Goal: Task Accomplishment & Management: Manage account settings

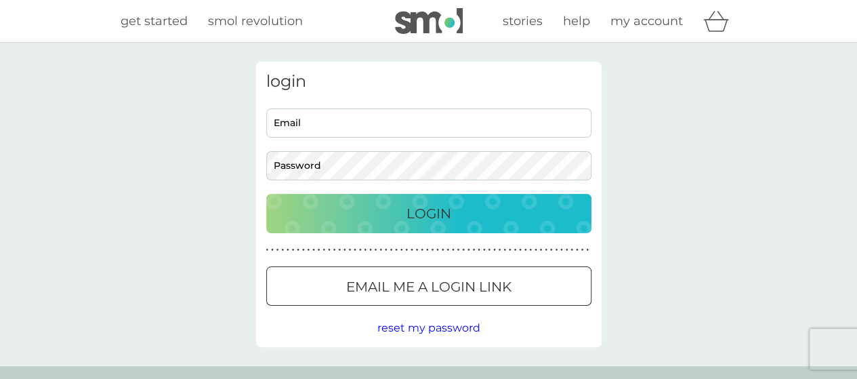
type input "[EMAIL_ADDRESS][DOMAIN_NAME]"
click at [420, 206] on p "Login" at bounding box center [428, 214] width 45 height 22
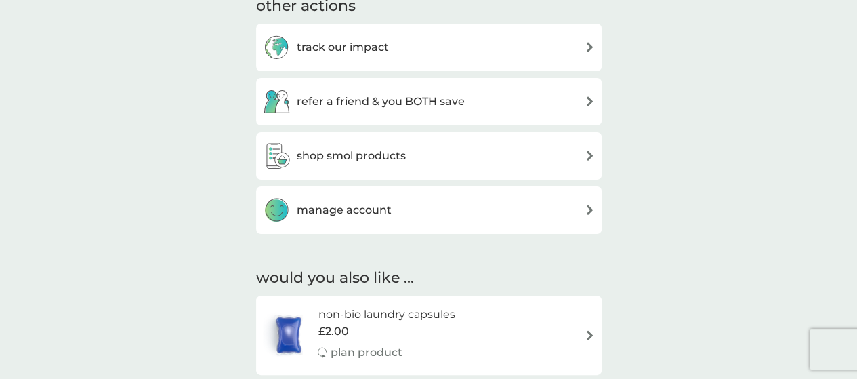
scroll to position [542, 0]
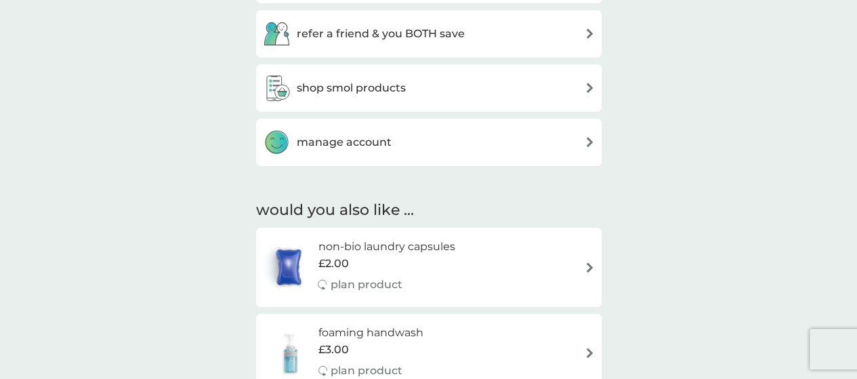
click at [542, 136] on div "manage account" at bounding box center [429, 142] width 332 height 27
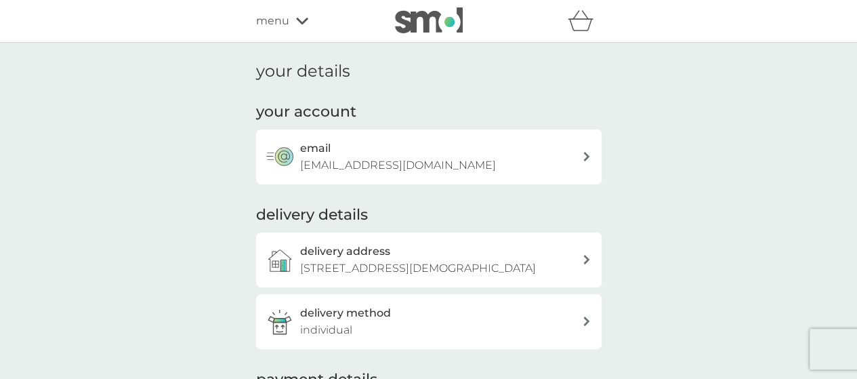
click at [536, 267] on p "The Vicarage, Church Bank, Hathersage, Hope Valley, S32 1AJ" at bounding box center [418, 268] width 236 height 18
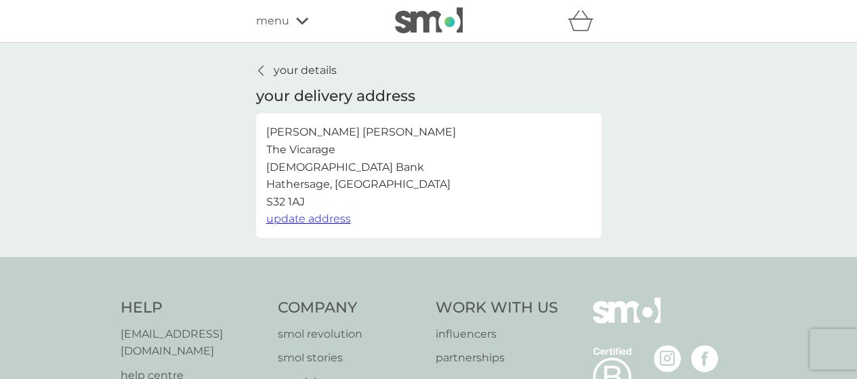
click at [335, 147] on p "Paul Moore The Vicarage Church Bank Hathersage, Hope Valley S32 1AJ" at bounding box center [361, 166] width 190 height 87
click at [318, 219] on span "update address" at bounding box center [308, 218] width 85 height 13
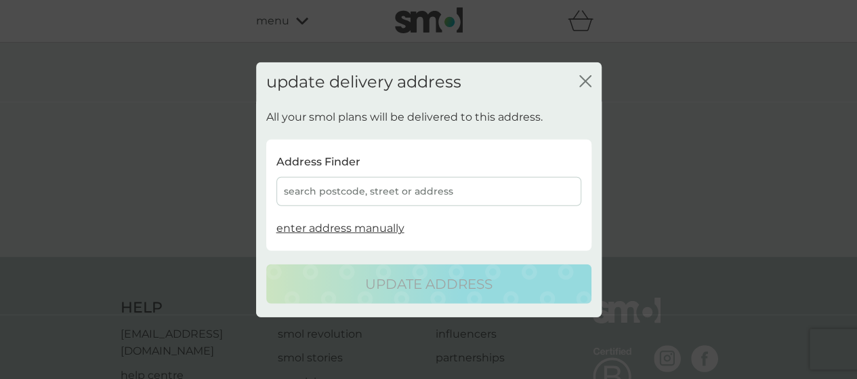
click at [293, 186] on div "search postcode, street or address" at bounding box center [428, 191] width 305 height 29
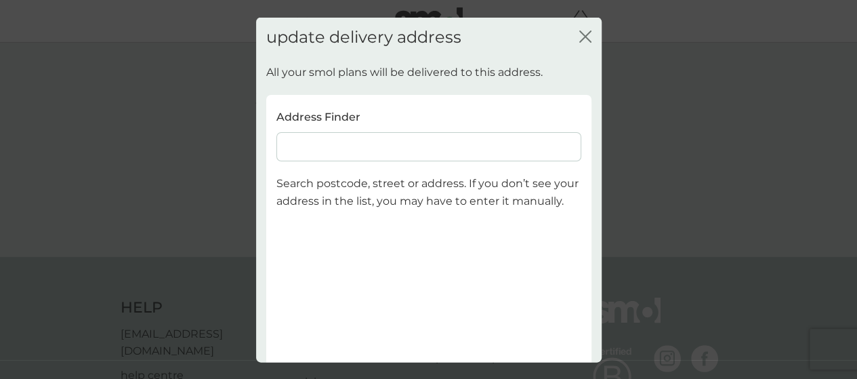
click at [289, 150] on input at bounding box center [428, 146] width 305 height 29
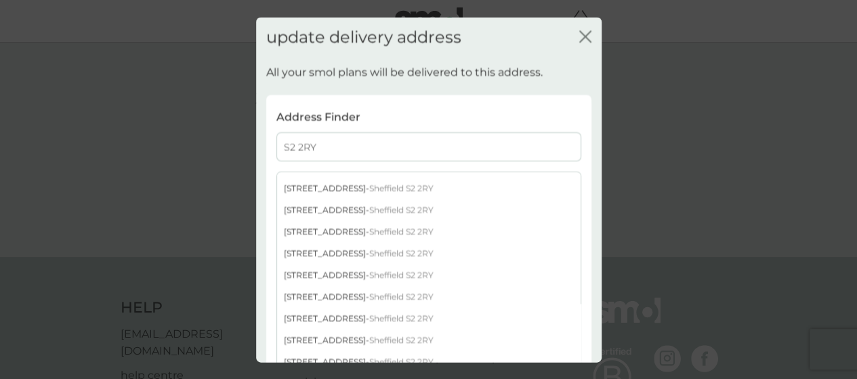
scroll to position [406, 0]
type input "S2 2RY"
click at [310, 255] on div "46 Tylney Road - Sheffield S2 2RY" at bounding box center [428, 253] width 303 height 22
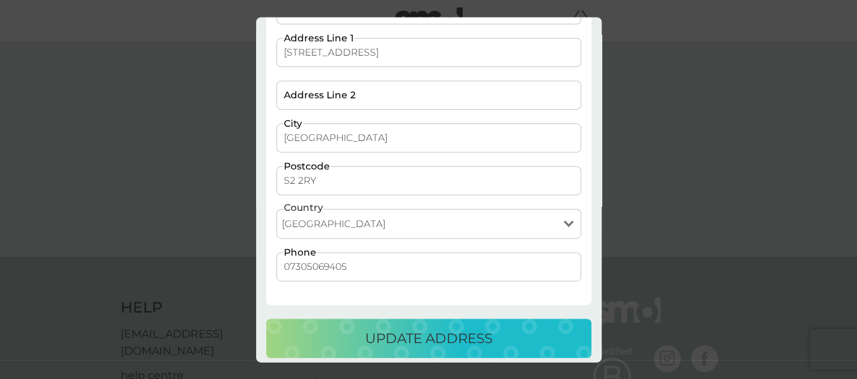
scroll to position [165, 0]
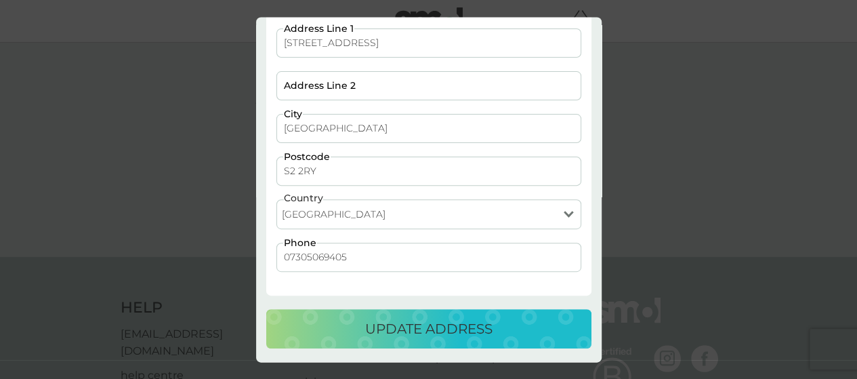
click at [406, 331] on p "update address" at bounding box center [428, 329] width 127 height 22
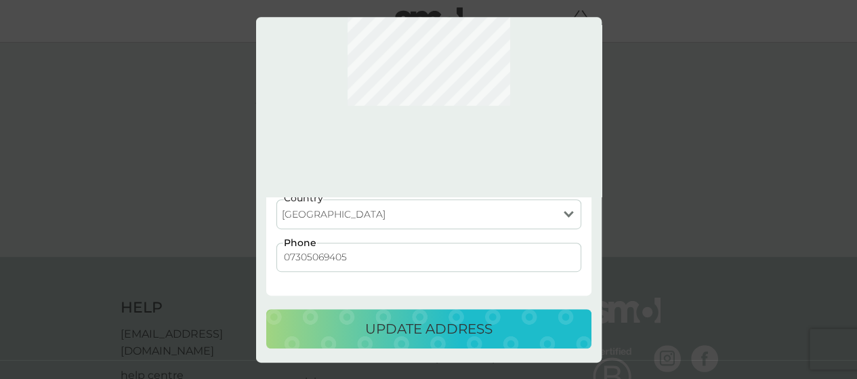
scroll to position [0, 0]
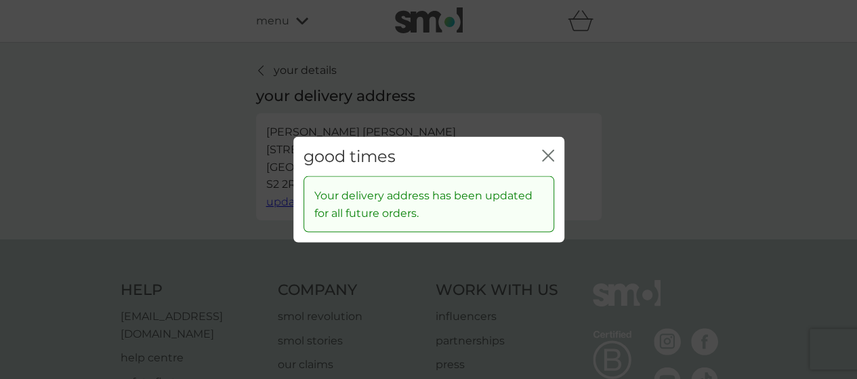
click at [543, 152] on icon "close" at bounding box center [548, 155] width 12 height 12
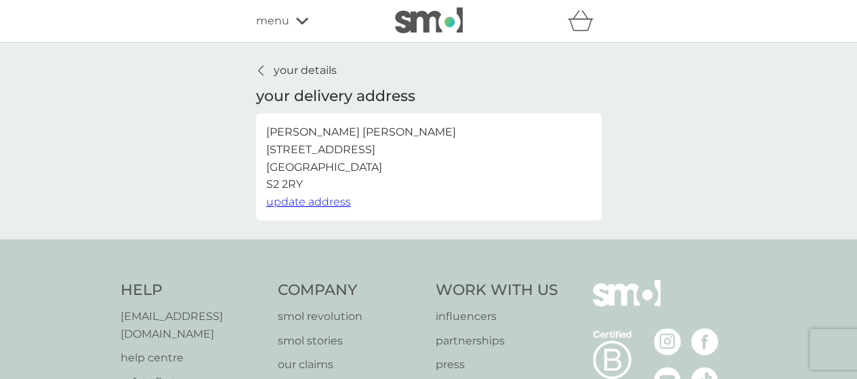
click at [280, 19] on span "menu" at bounding box center [272, 21] width 33 height 18
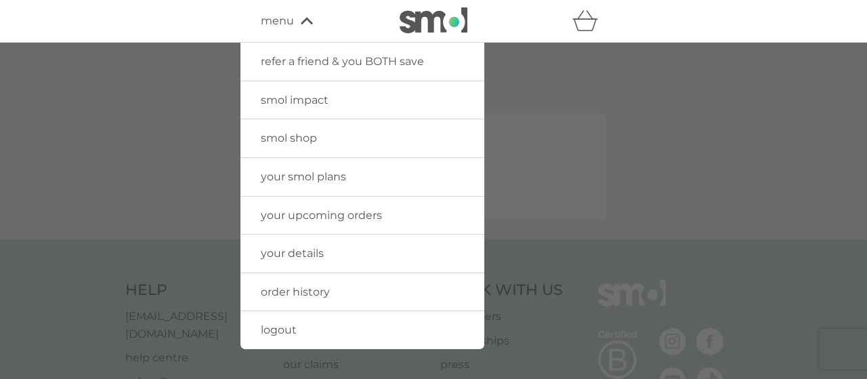
click at [328, 173] on span "your smol plans" at bounding box center [303, 176] width 85 height 13
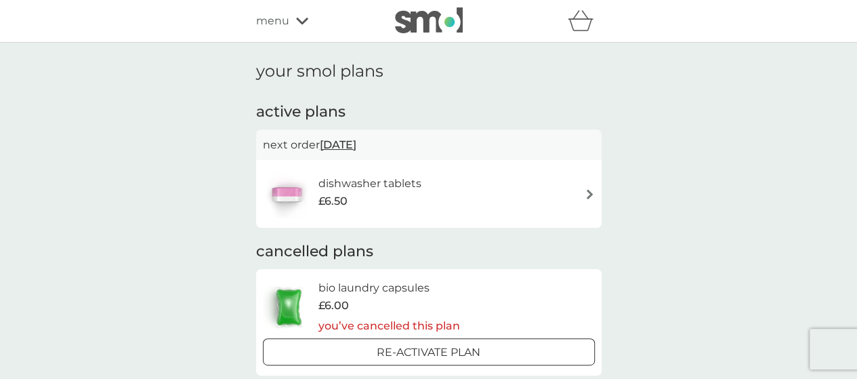
click at [305, 19] on icon at bounding box center [302, 21] width 12 height 7
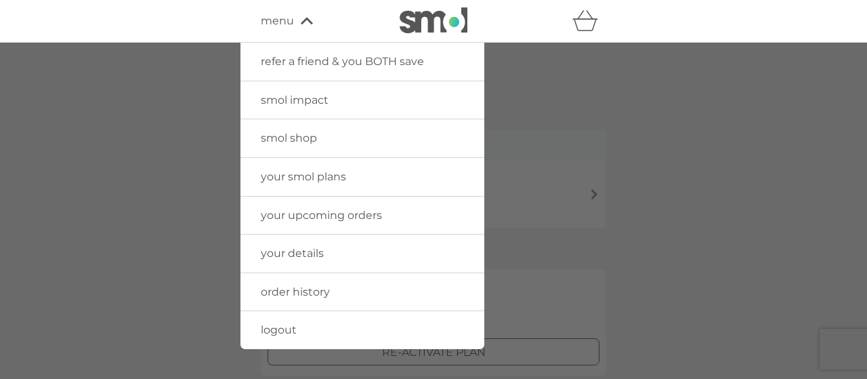
click at [346, 213] on span "your upcoming orders" at bounding box center [321, 215] width 121 height 13
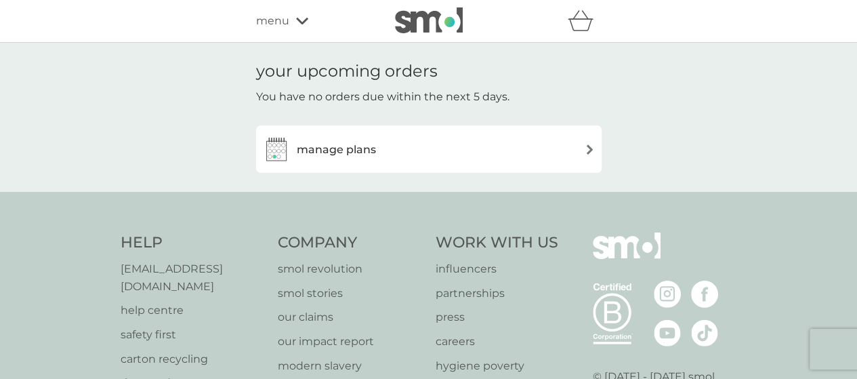
click at [297, 14] on div "menu" at bounding box center [313, 21] width 115 height 18
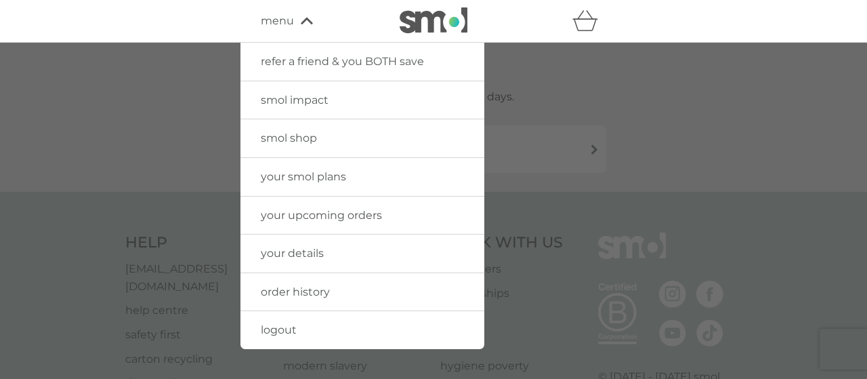
click at [295, 251] on span "your details" at bounding box center [292, 253] width 63 height 13
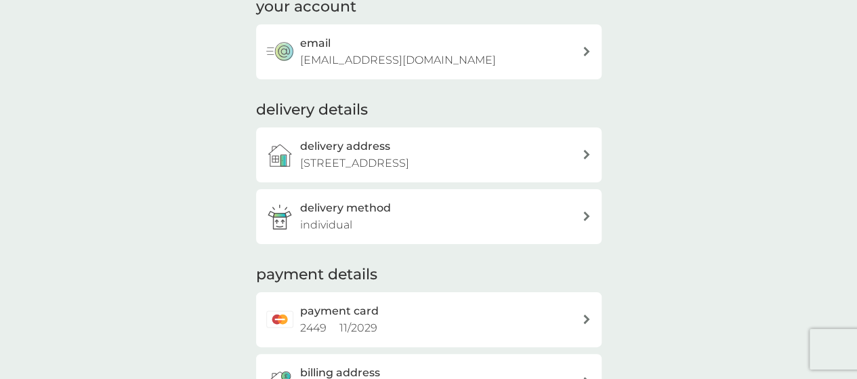
scroll to position [135, 0]
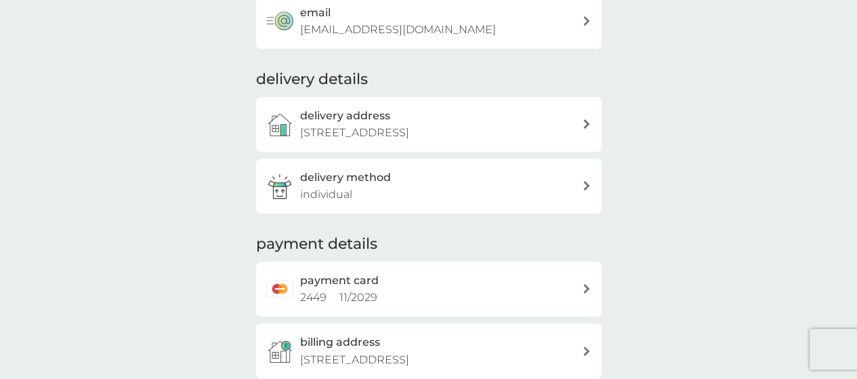
click at [582, 285] on div at bounding box center [586, 288] width 9 height 9
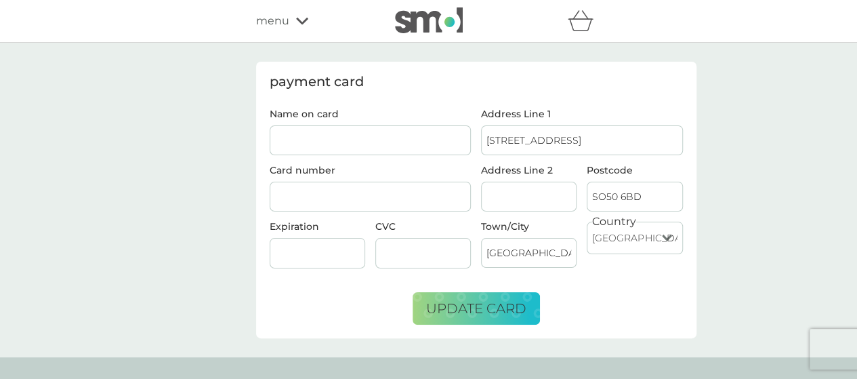
click at [299, 142] on input "Name on card" at bounding box center [371, 140] width 202 height 30
type input "P H MOORE"
click at [566, 146] on input "2 Maldon Close" at bounding box center [582, 140] width 202 height 30
type input "2"
click at [503, 137] on input "Address Line 1" at bounding box center [582, 140] width 202 height 30
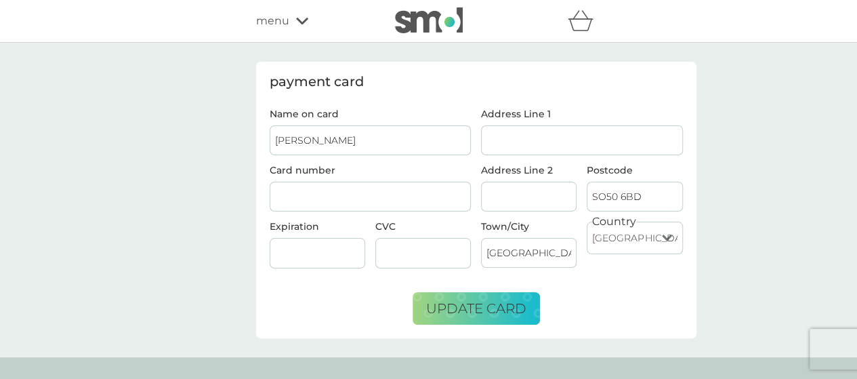
type input "46 Tylney Road"
type input "Church Bank"
click at [520, 148] on input "46 Tylney Road" at bounding box center [582, 140] width 202 height 30
click at [640, 205] on input "SO50 6BD" at bounding box center [635, 197] width 96 height 30
type input "S2 2RY"
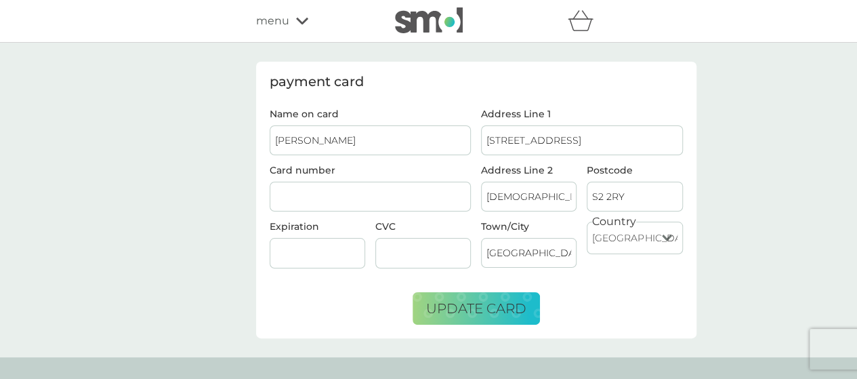
click at [551, 208] on input "Church Bank" at bounding box center [529, 197] width 96 height 30
click at [547, 206] on input "Church Bank" at bounding box center [529, 197] width 96 height 30
type input "C"
click at [534, 268] on input "Eastleigh" at bounding box center [529, 253] width 96 height 30
type input "E"
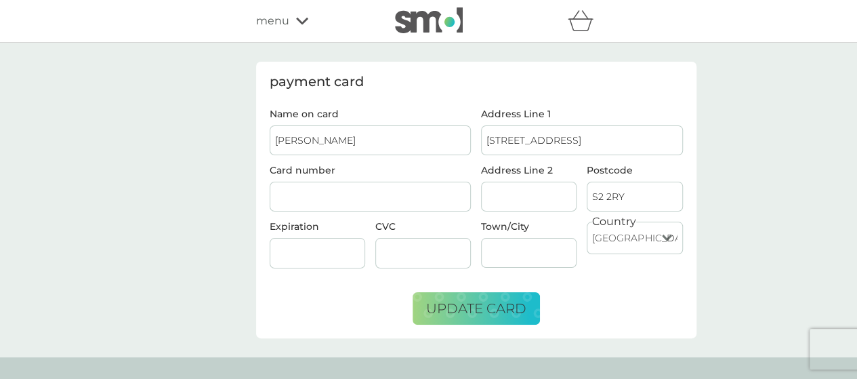
click at [498, 204] on input "Address Line 2" at bounding box center [529, 197] width 96 height 30
type input "S"
click at [510, 268] on input "Town/City" at bounding box center [529, 253] width 96 height 30
type input "Sheffield"
type input "Church Bank"
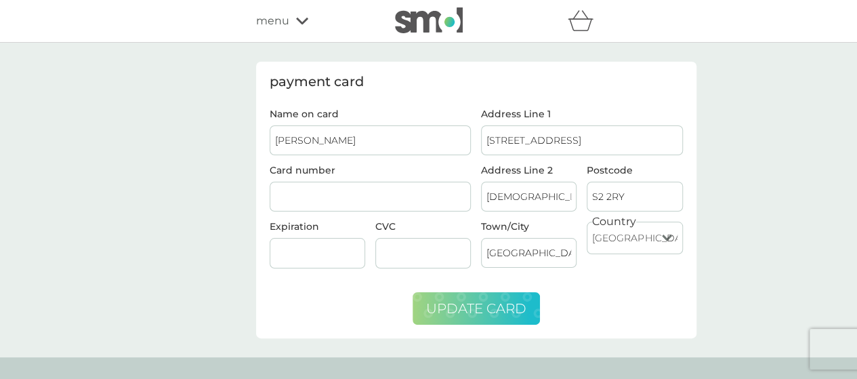
click at [469, 316] on span "update card" at bounding box center [476, 308] width 100 height 16
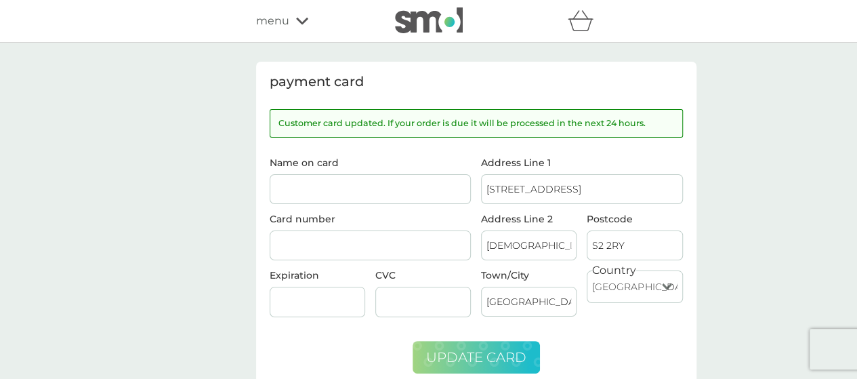
click at [272, 20] on span "menu" at bounding box center [272, 21] width 33 height 18
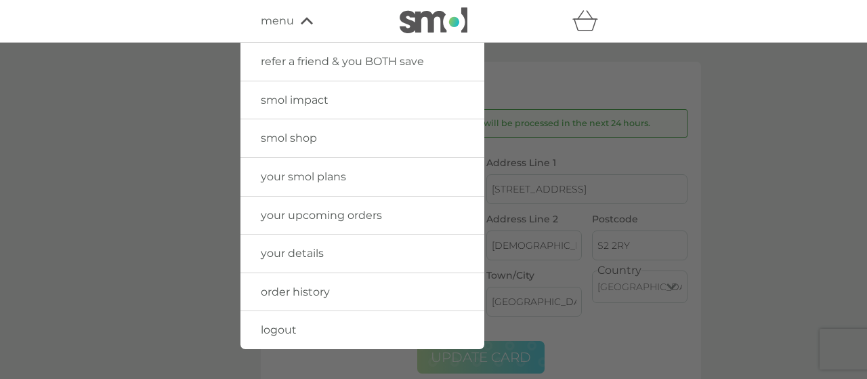
click at [344, 215] on span "your upcoming orders" at bounding box center [321, 215] width 121 height 13
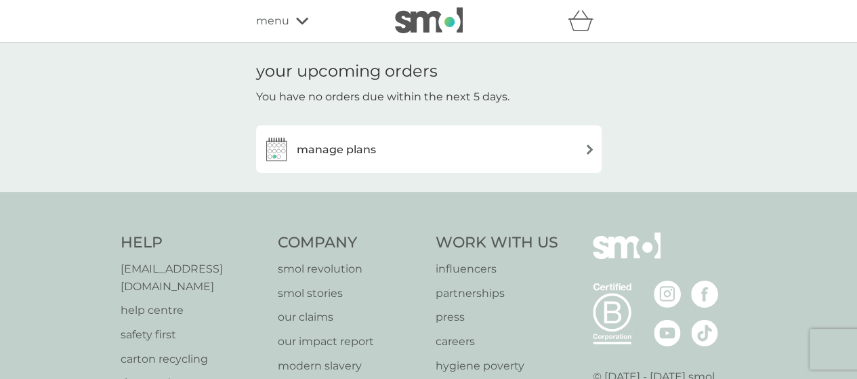
click at [284, 18] on span "menu" at bounding box center [272, 21] width 33 height 18
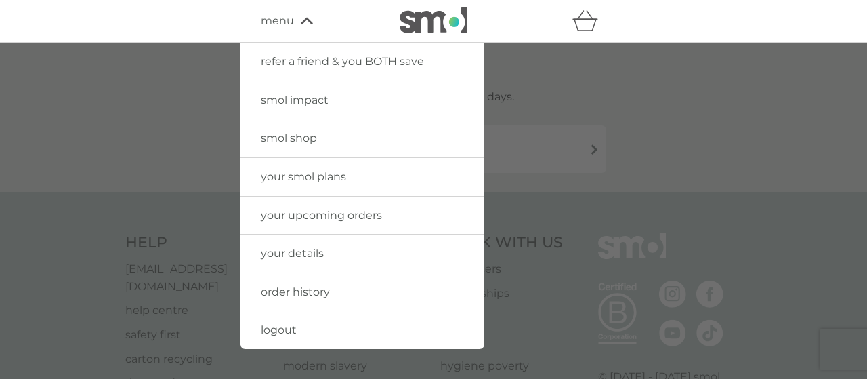
click at [333, 173] on span "your smol plans" at bounding box center [303, 176] width 85 height 13
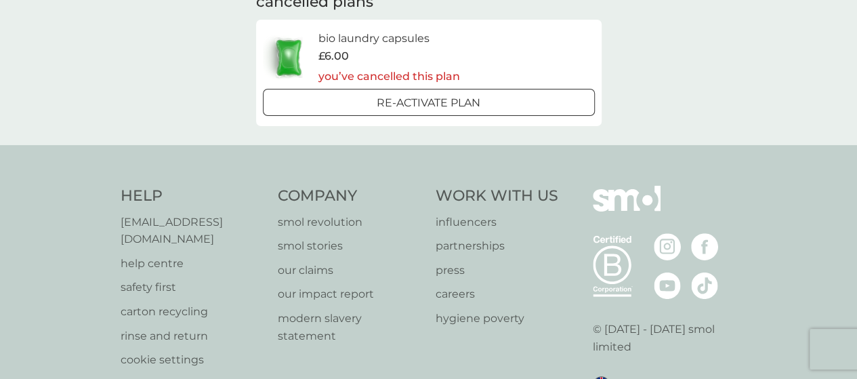
scroll to position [271, 0]
